Goal: Task Accomplishment & Management: Manage account settings

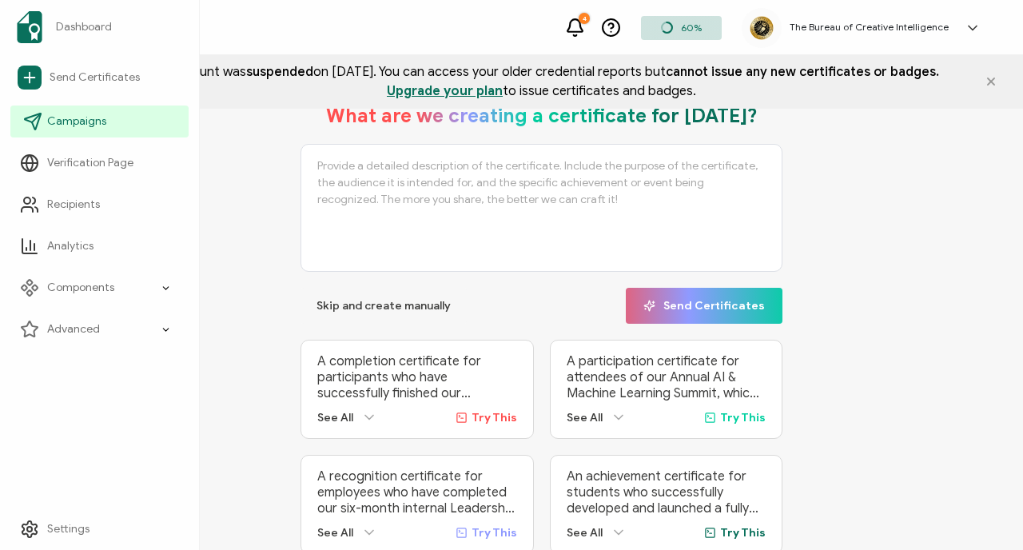
click at [67, 121] on span "Campaigns" at bounding box center [76, 121] width 59 height 16
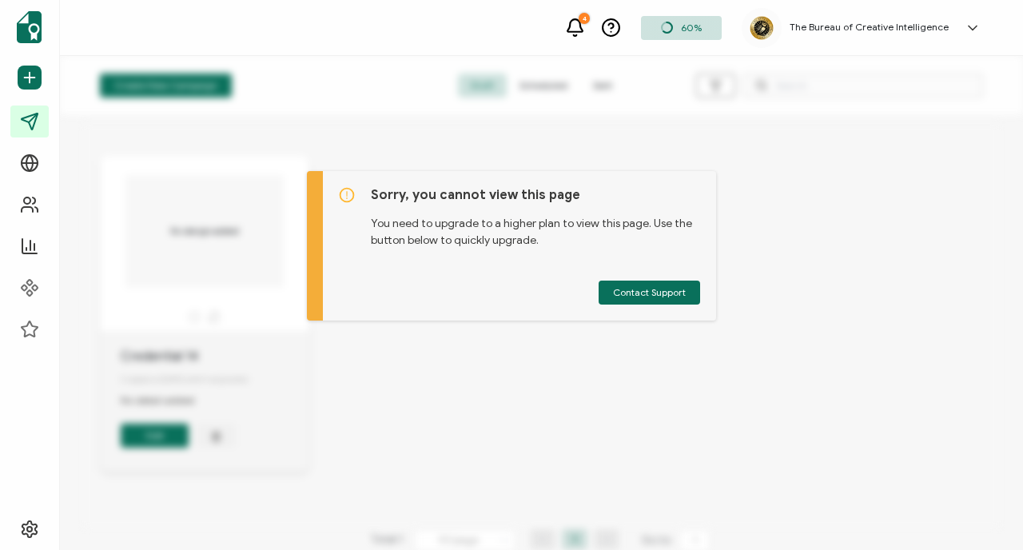
click at [562, 395] on div "Create New Campaign Draft Scheduled Sent No design added Credential 14 Created …" at bounding box center [541, 303] width 963 height 494
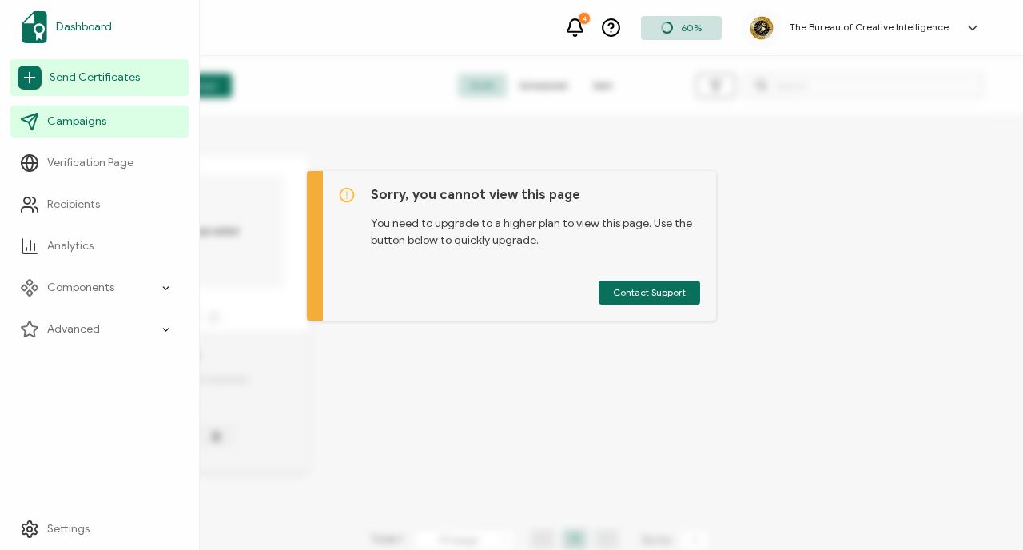
click at [80, 30] on span "Dashboard" at bounding box center [84, 27] width 56 height 16
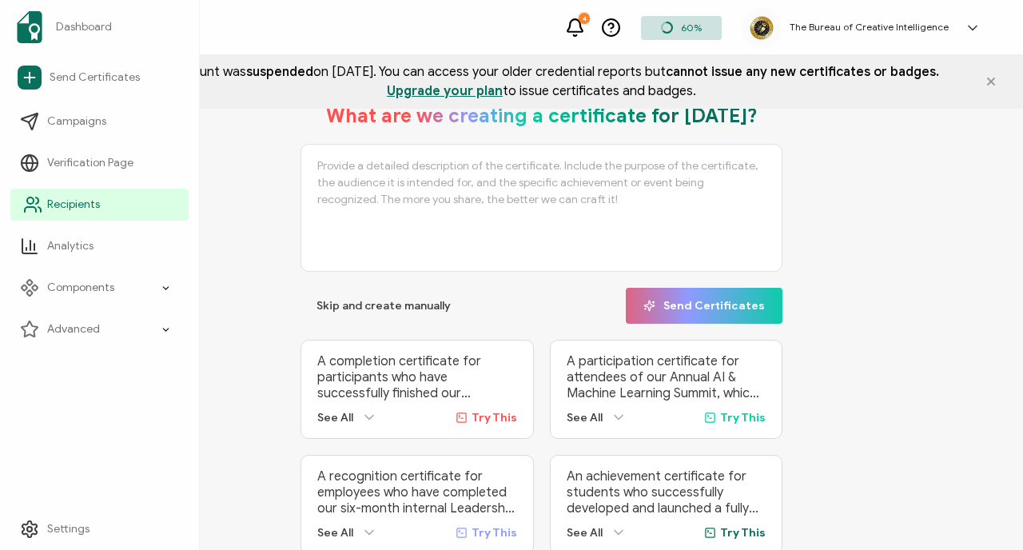
click at [70, 204] on span "Recipients" at bounding box center [73, 205] width 53 height 16
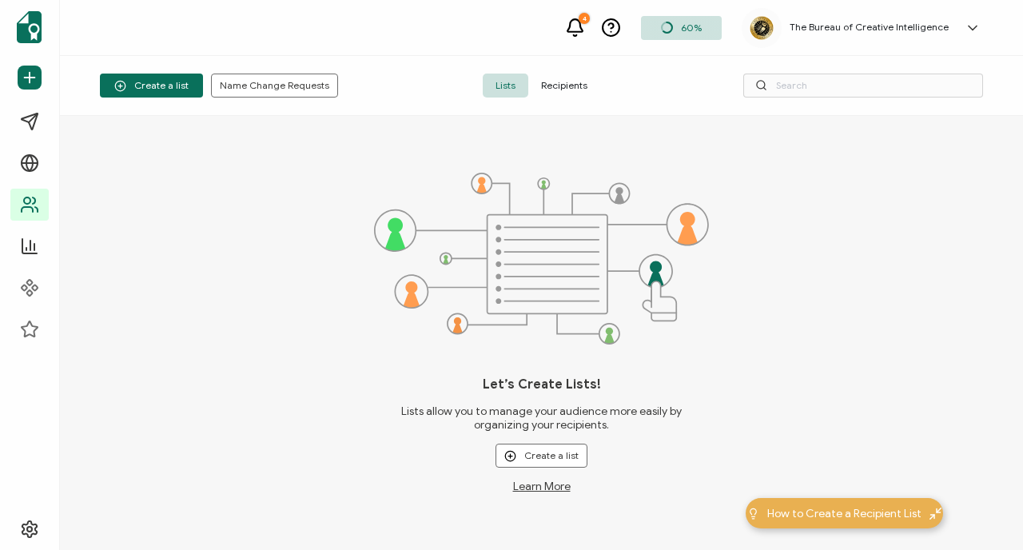
click at [570, 85] on span "Recipients" at bounding box center [564, 86] width 72 height 24
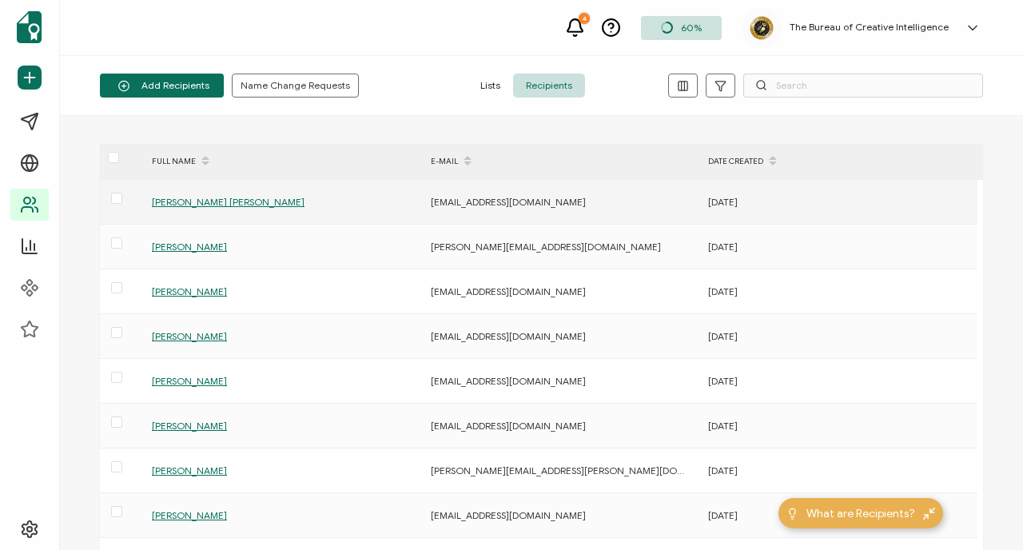
click at [180, 201] on span "[PERSON_NAME] [PERSON_NAME]" at bounding box center [228, 202] width 153 height 12
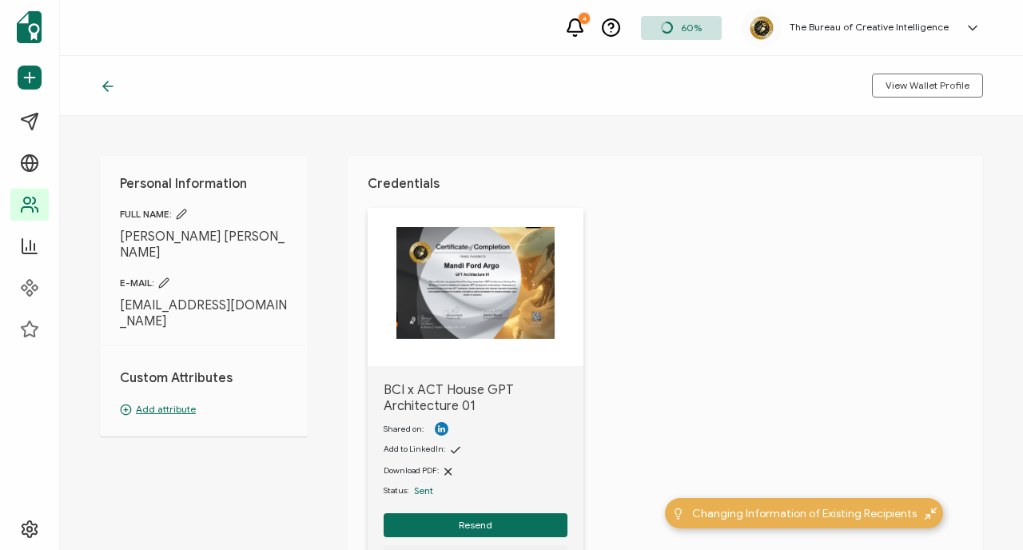
click at [442, 295] on img at bounding box center [475, 283] width 158 height 112
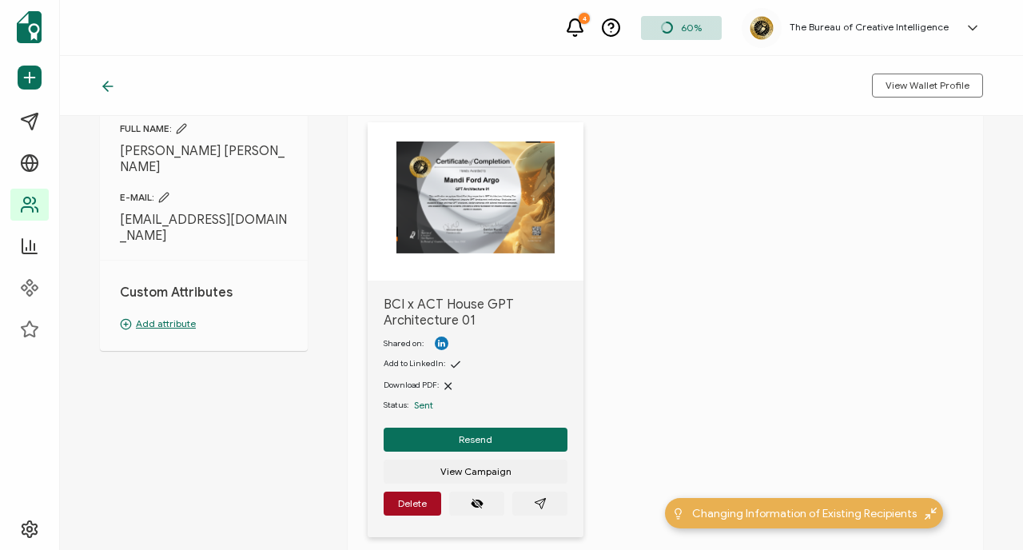
scroll to position [112, 0]
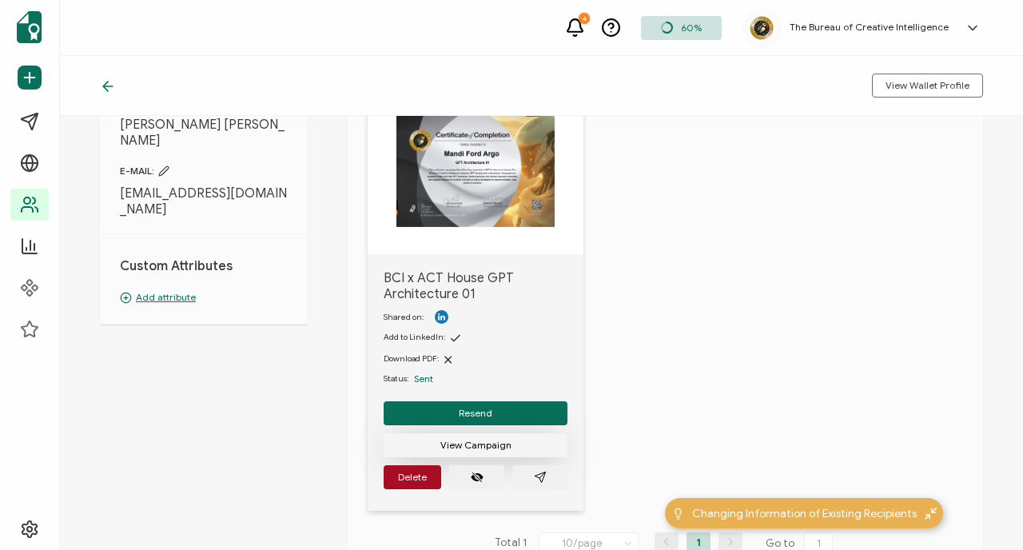
click at [490, 445] on span "View Campaign" at bounding box center [475, 445] width 71 height 10
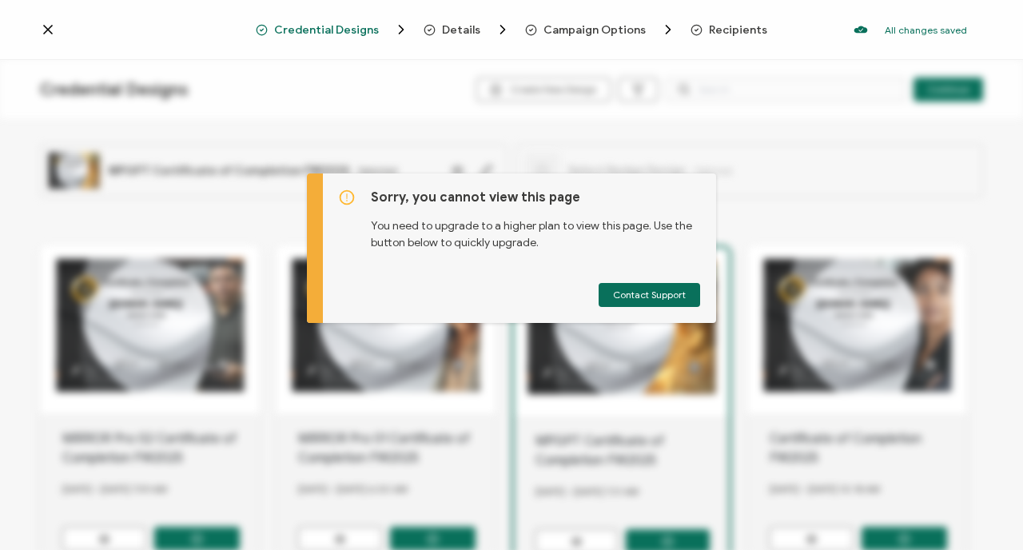
click at [761, 173] on div "Sorry, you cannot view this page You need to upgrade to a higher plan to view t…" at bounding box center [511, 267] width 1023 height 189
click at [48, 30] on icon at bounding box center [48, 30] width 8 height 8
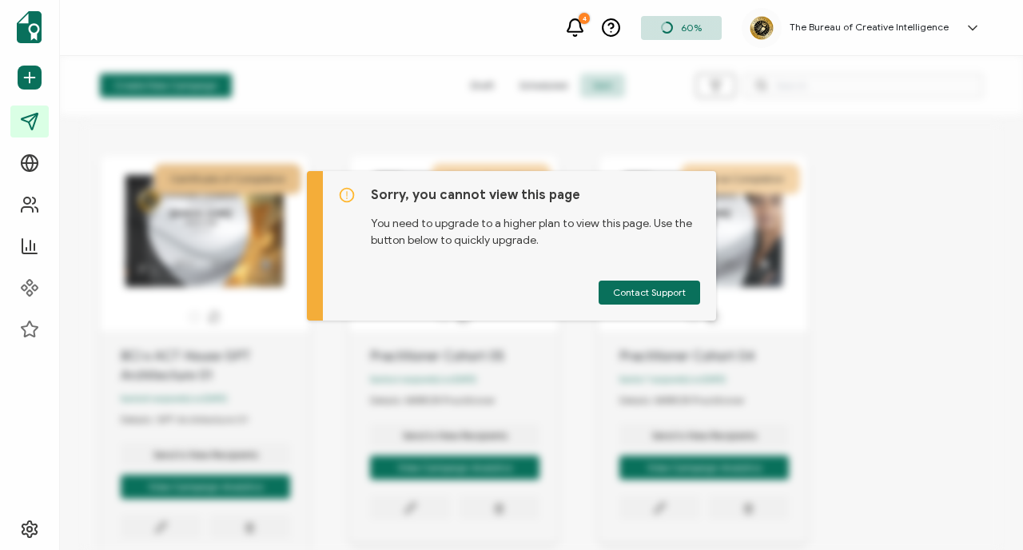
click at [263, 357] on div "Sorry, you cannot view this page You need to upgrade to a higher plan to view t…" at bounding box center [511, 265] width 1023 height 189
click at [31, 202] on div "Sorry, you cannot view this page You need to upgrade to a higher plan to view t…" at bounding box center [511, 265] width 1023 height 189
click at [337, 142] on div "Create New Campaign Draft Scheduled Sent Certificate of Completion The recipien…" at bounding box center [541, 303] width 963 height 494
click at [778, 117] on div "Create New Campaign Draft Scheduled Sent Certificate of Completion The recipien…" at bounding box center [541, 303] width 963 height 494
click at [942, 50] on div "4 60% The Bureau of Creative Intelligence [PERSON_NAME] [PERSON_NAME][EMAIL_ADD…" at bounding box center [541, 28] width 963 height 56
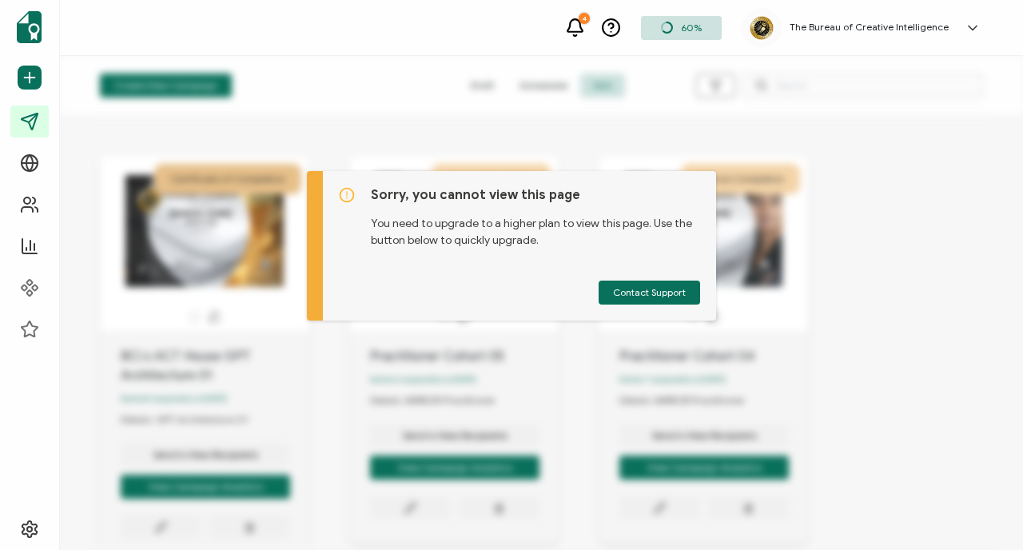
click at [965, 30] on icon at bounding box center [972, 28] width 16 height 16
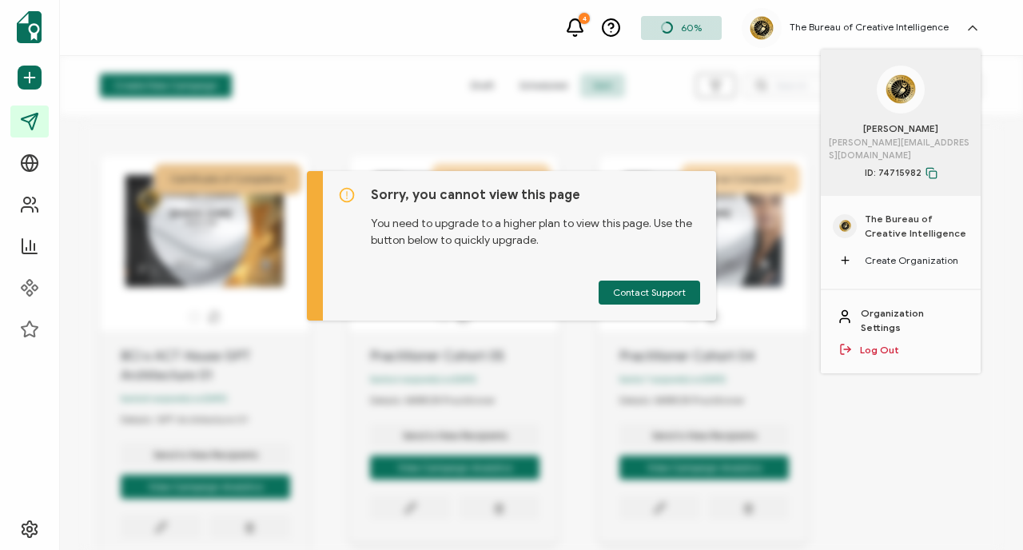
click at [22, 204] on div "Sorry, you cannot view this page You need to upgrade to a higher plan to view t…" at bounding box center [511, 265] width 1023 height 189
click at [239, 163] on div "Create New Campaign Draft Scheduled Sent Certificate of Completion The recipien…" at bounding box center [541, 303] width 963 height 494
click at [456, 100] on div "Create New Campaign Draft Scheduled Sent Certificate of Completion The recipien…" at bounding box center [541, 303] width 963 height 494
click at [356, 117] on div "Create New Campaign Draft Scheduled Sent Certificate of Completion The recipien…" at bounding box center [541, 303] width 963 height 494
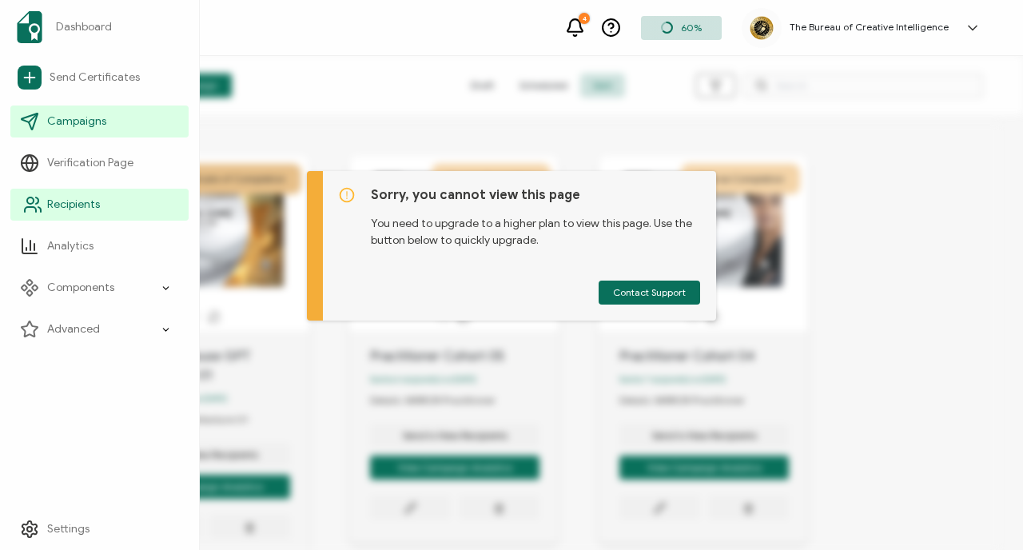
click at [70, 203] on span "Recipients" at bounding box center [73, 205] width 53 height 16
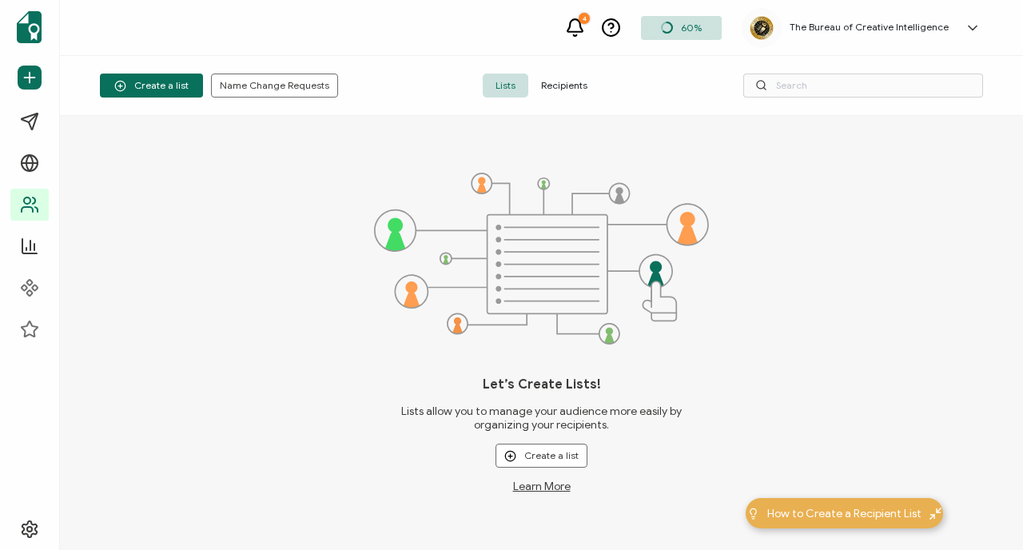
click at [565, 81] on span "Recipients" at bounding box center [564, 86] width 72 height 24
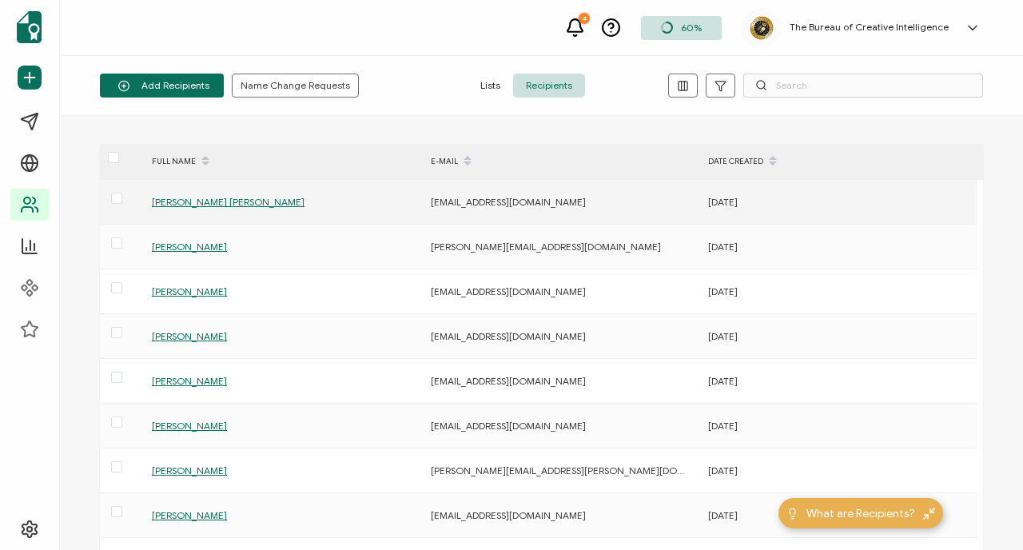
click at [189, 197] on span "[PERSON_NAME] [PERSON_NAME]" at bounding box center [228, 202] width 153 height 12
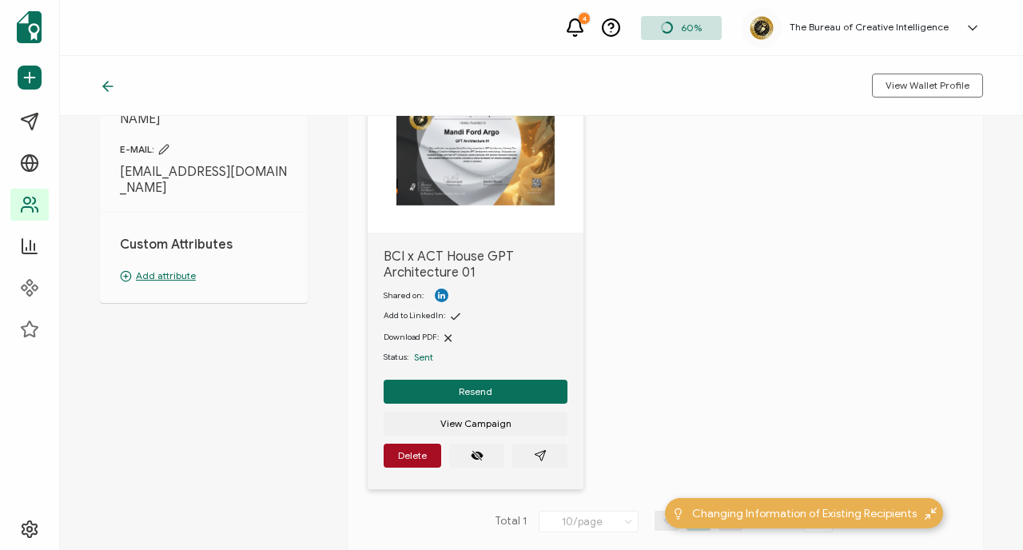
scroll to position [149, 0]
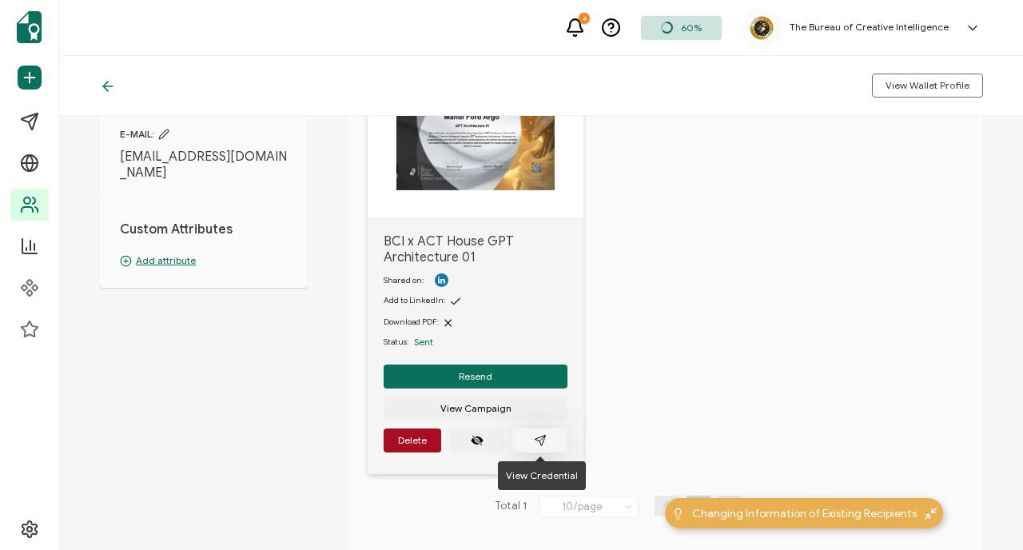
click at [547, 438] on button "button" at bounding box center [539, 440] width 55 height 24
